Goal: Check status: Check status

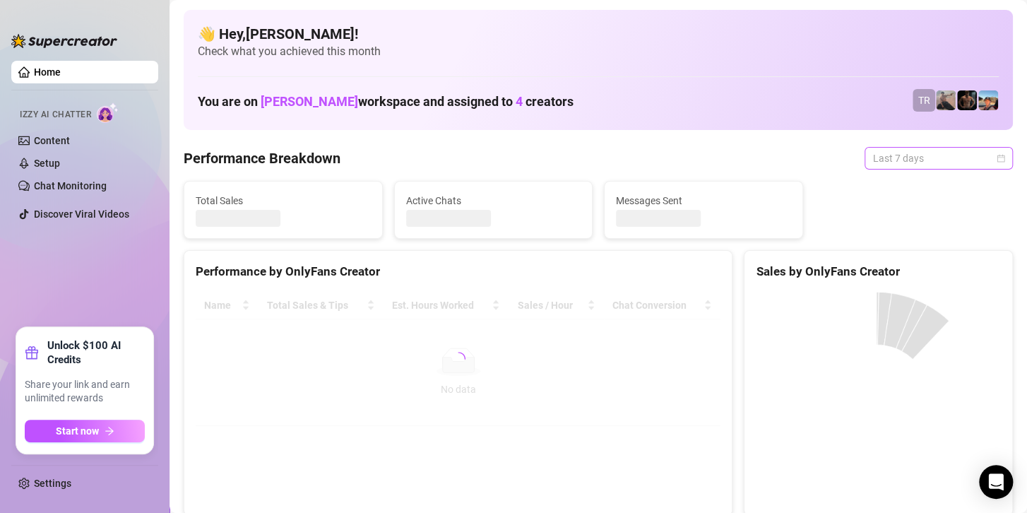
click at [880, 164] on span "Last 7 days" at bounding box center [938, 158] width 131 height 21
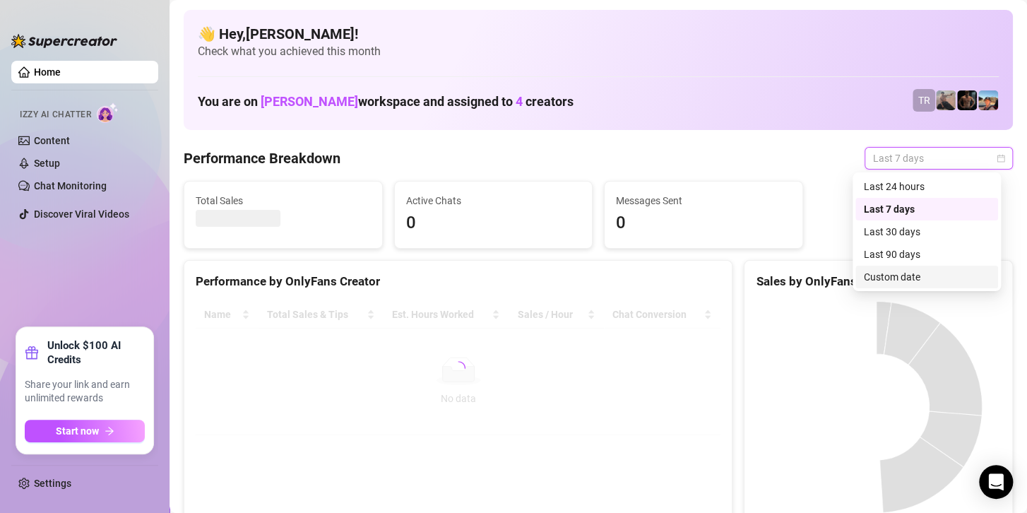
click at [893, 276] on div "Custom date" at bounding box center [927, 277] width 126 height 16
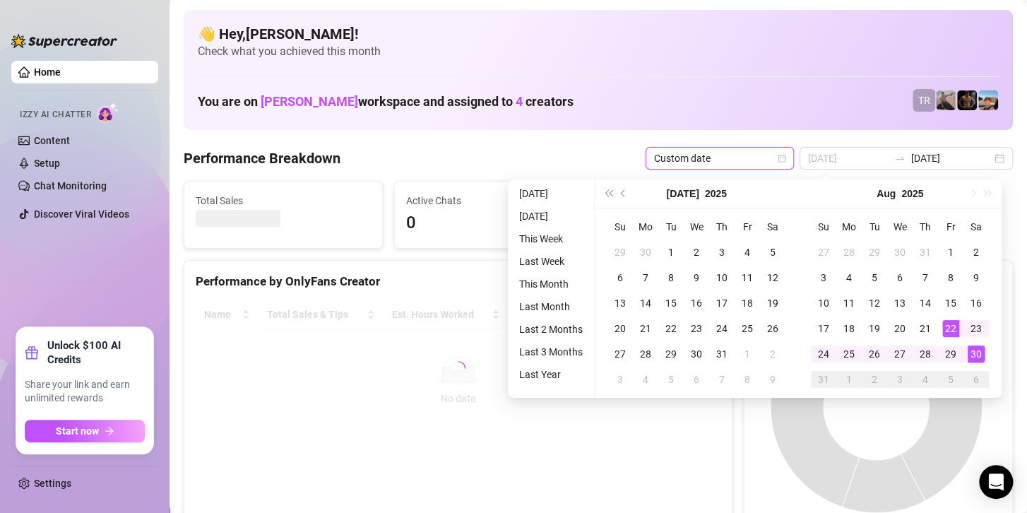
type input "[DATE]"
click at [979, 357] on div "30" at bounding box center [975, 353] width 17 height 17
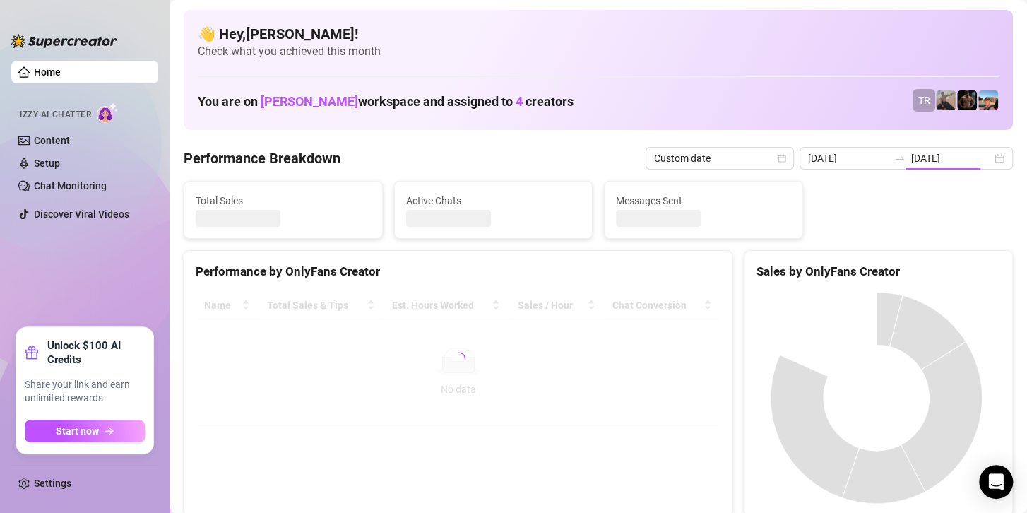
type input "[DATE]"
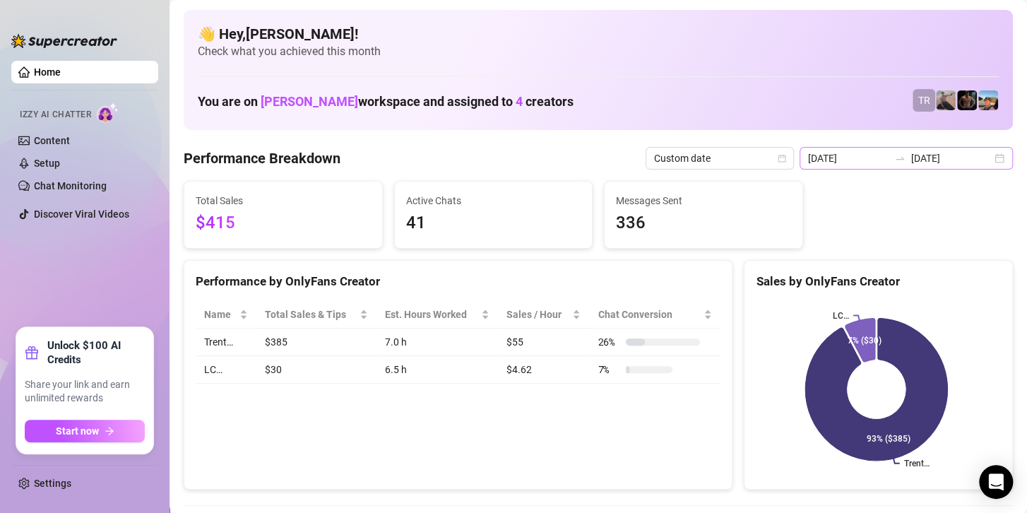
click at [886, 150] on div "[DATE] [DATE]" at bounding box center [905, 158] width 213 height 23
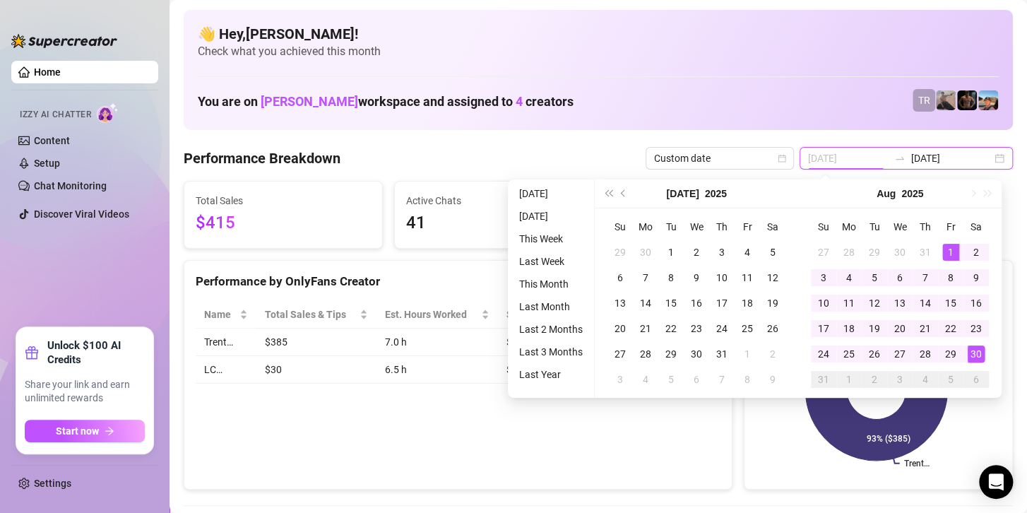
type input "[DATE]"
click at [951, 244] on div "1" at bounding box center [950, 252] width 17 height 17
type input "[DATE]"
click at [979, 351] on div "30" at bounding box center [975, 353] width 17 height 17
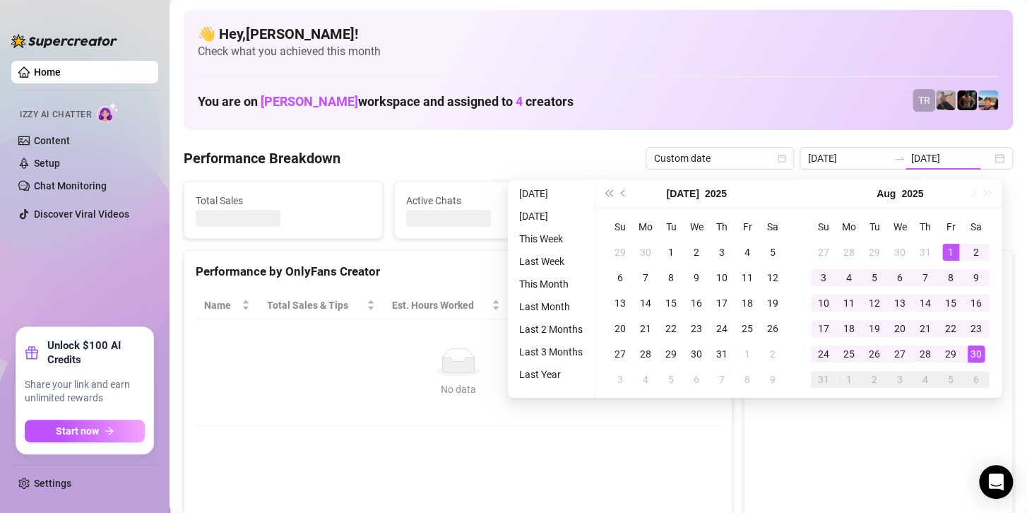
type input "[DATE]"
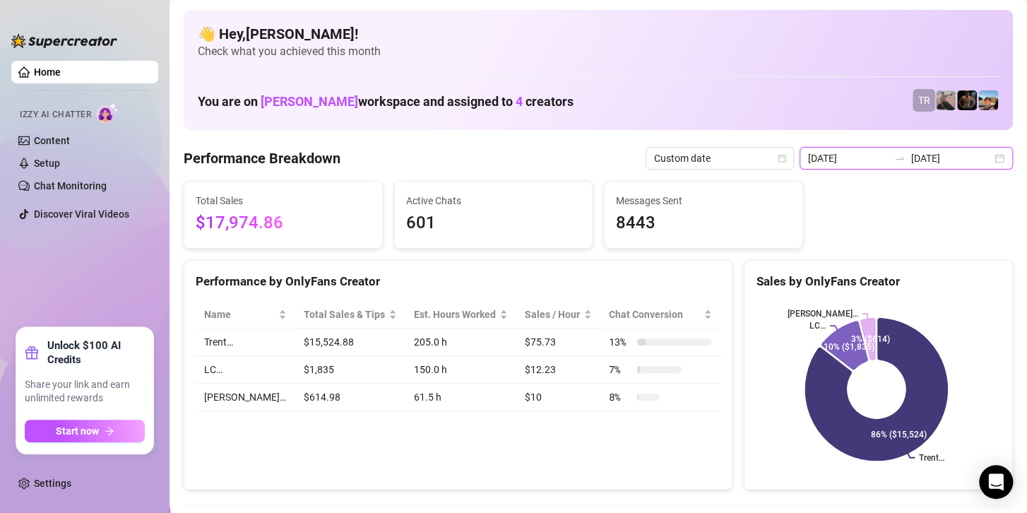
click at [933, 155] on input "[DATE]" at bounding box center [951, 158] width 80 height 16
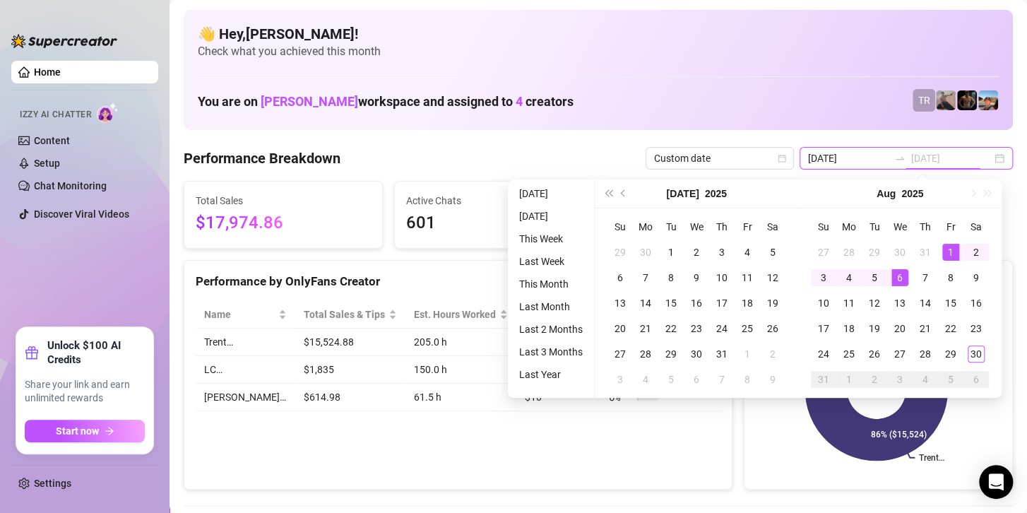
type input "[DATE]"
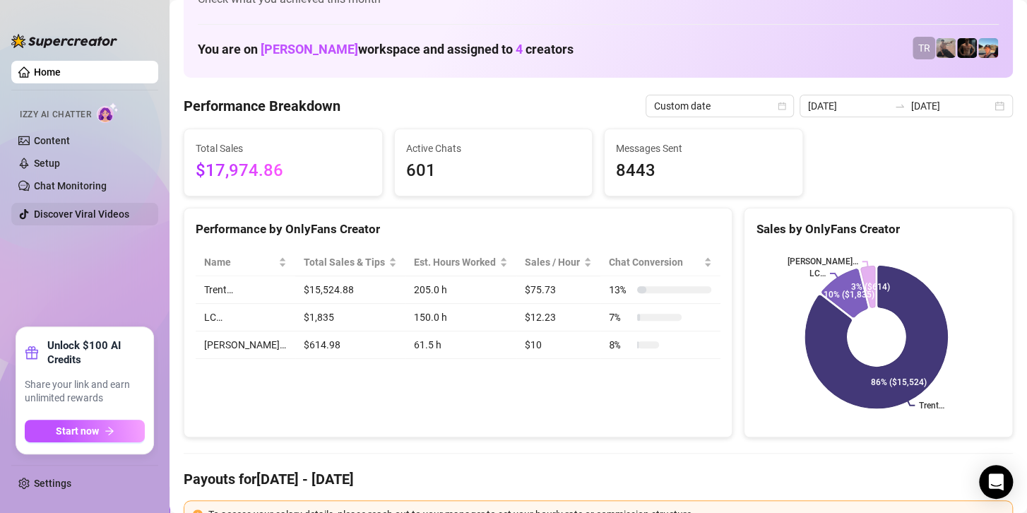
scroll to position [141, 0]
